Goal: Find specific page/section: Find specific page/section

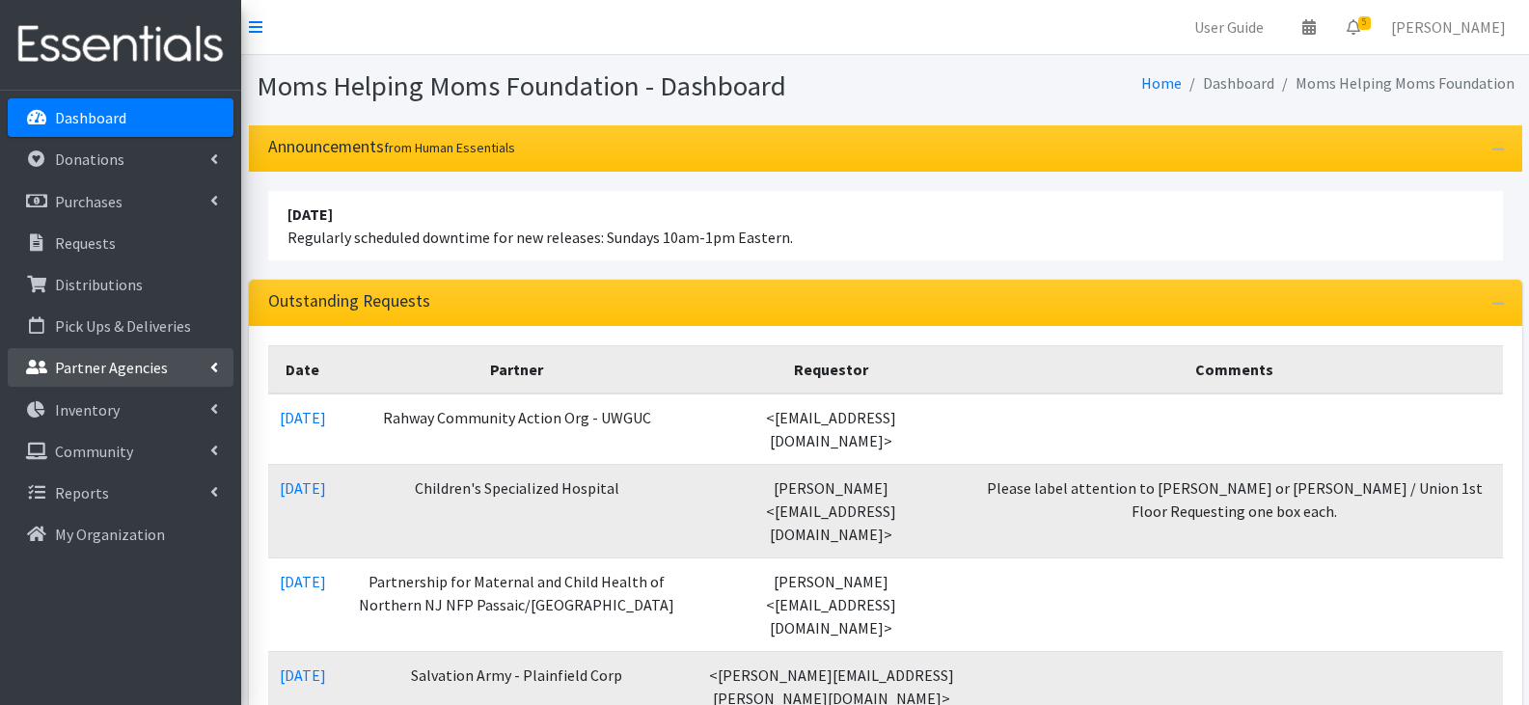
click at [122, 361] on p "Partner Agencies" at bounding box center [111, 367] width 113 height 19
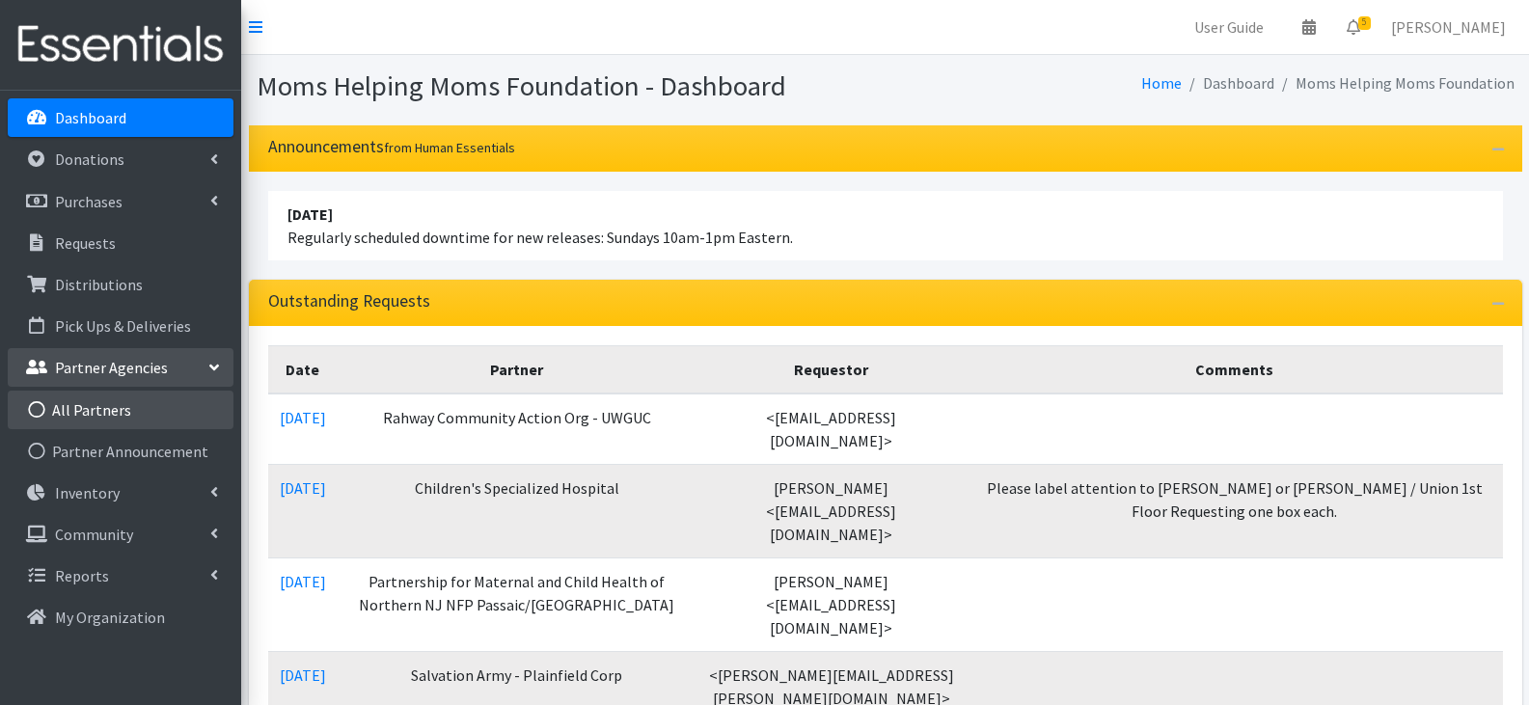
click at [106, 408] on link "All Partners" at bounding box center [121, 410] width 226 height 39
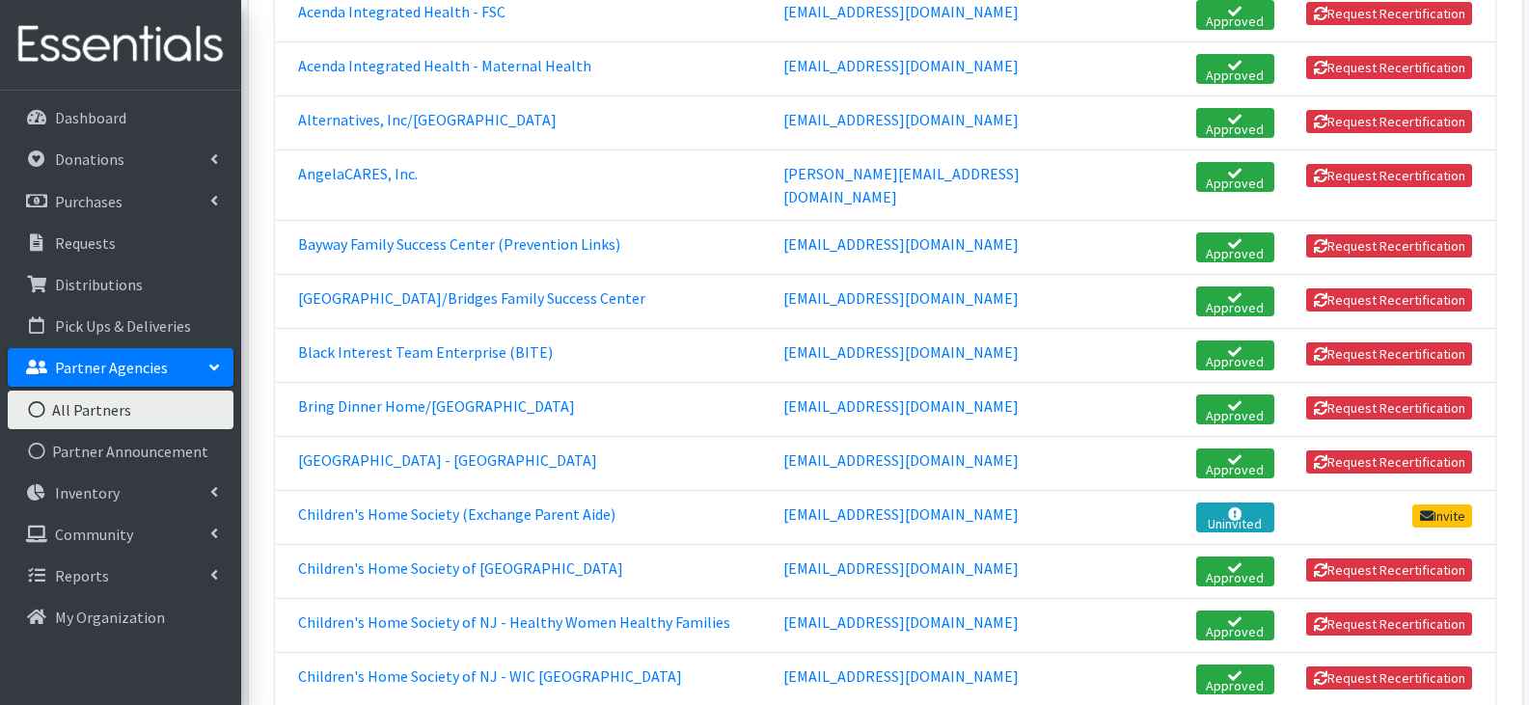
scroll to position [675, 0]
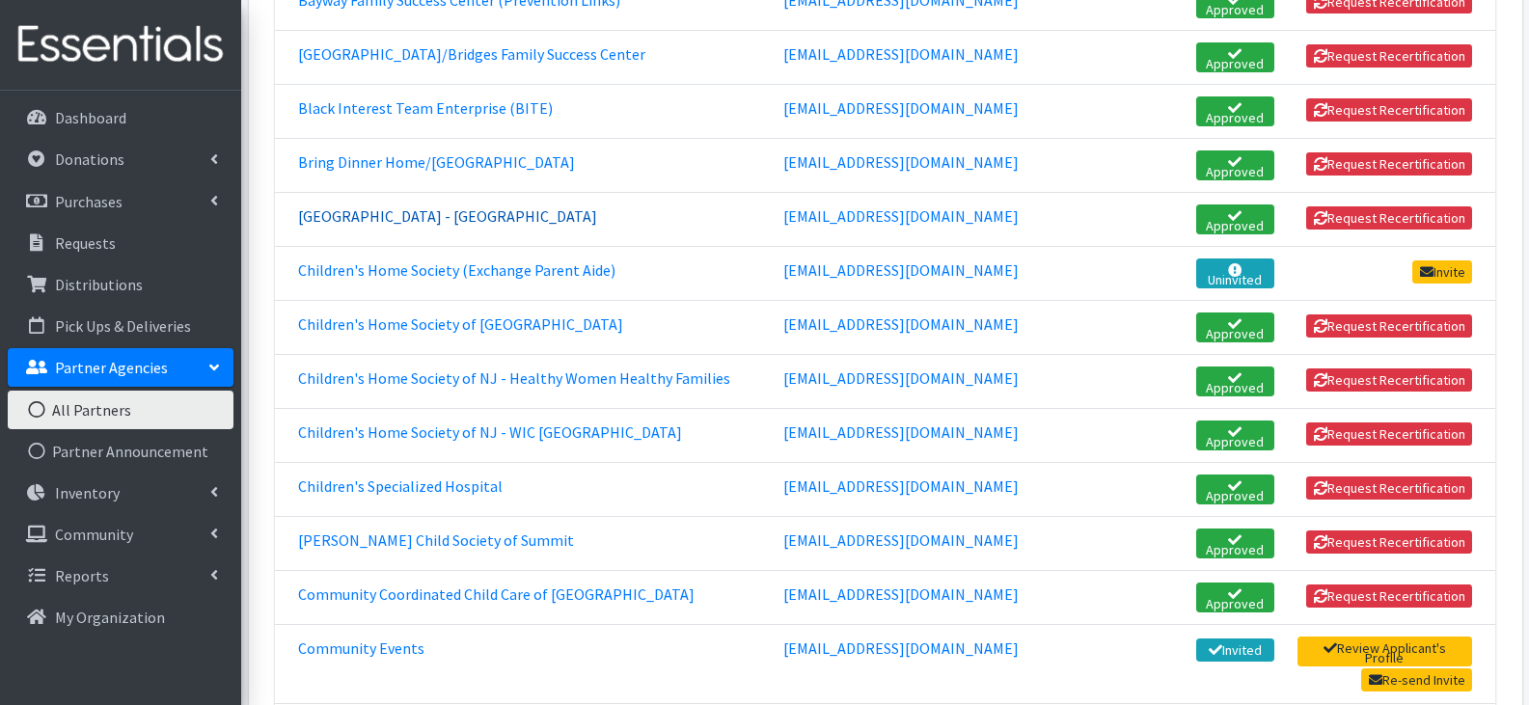
click at [467, 206] on link "[GEOGRAPHIC_DATA] - [GEOGRAPHIC_DATA]" at bounding box center [447, 215] width 299 height 19
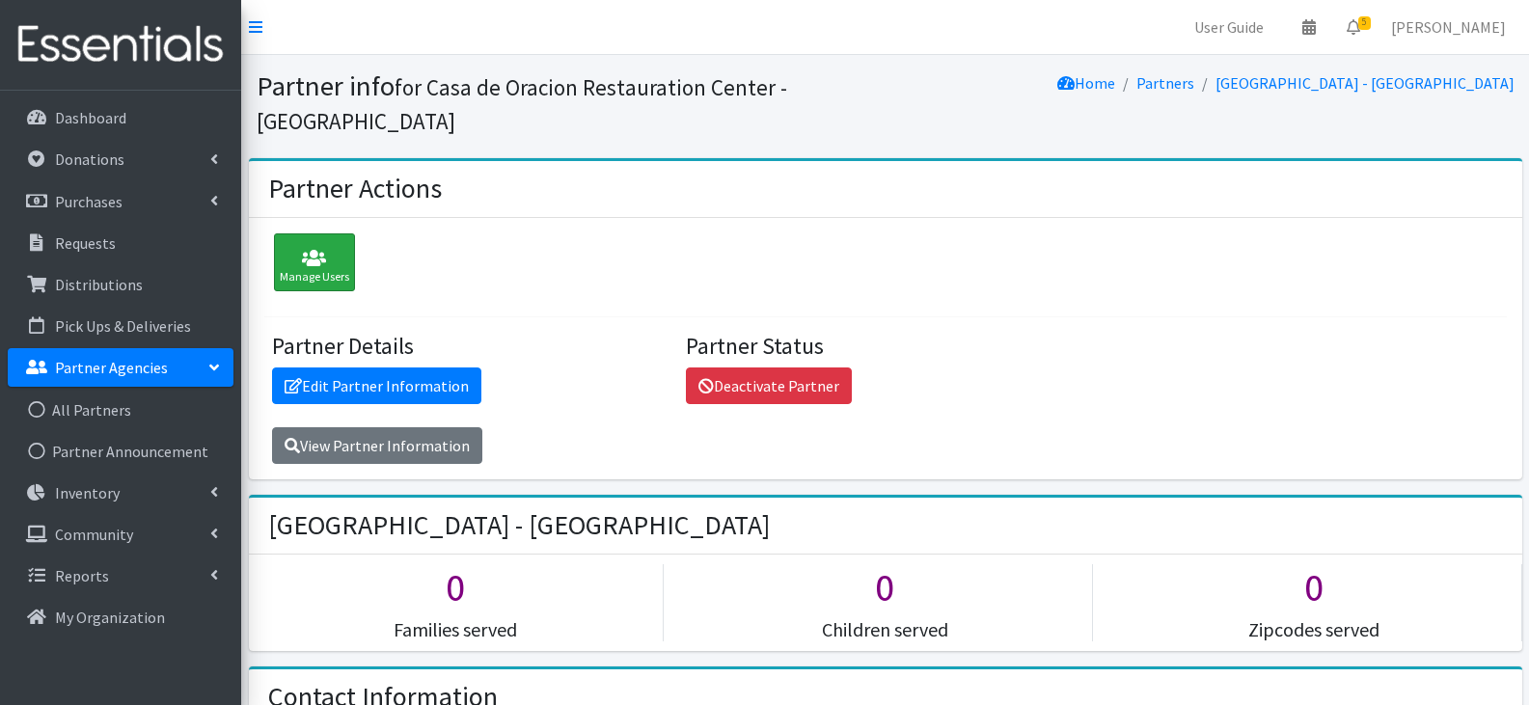
click at [295, 249] on icon at bounding box center [314, 258] width 69 height 19
